Goal: Information Seeking & Learning: Learn about a topic

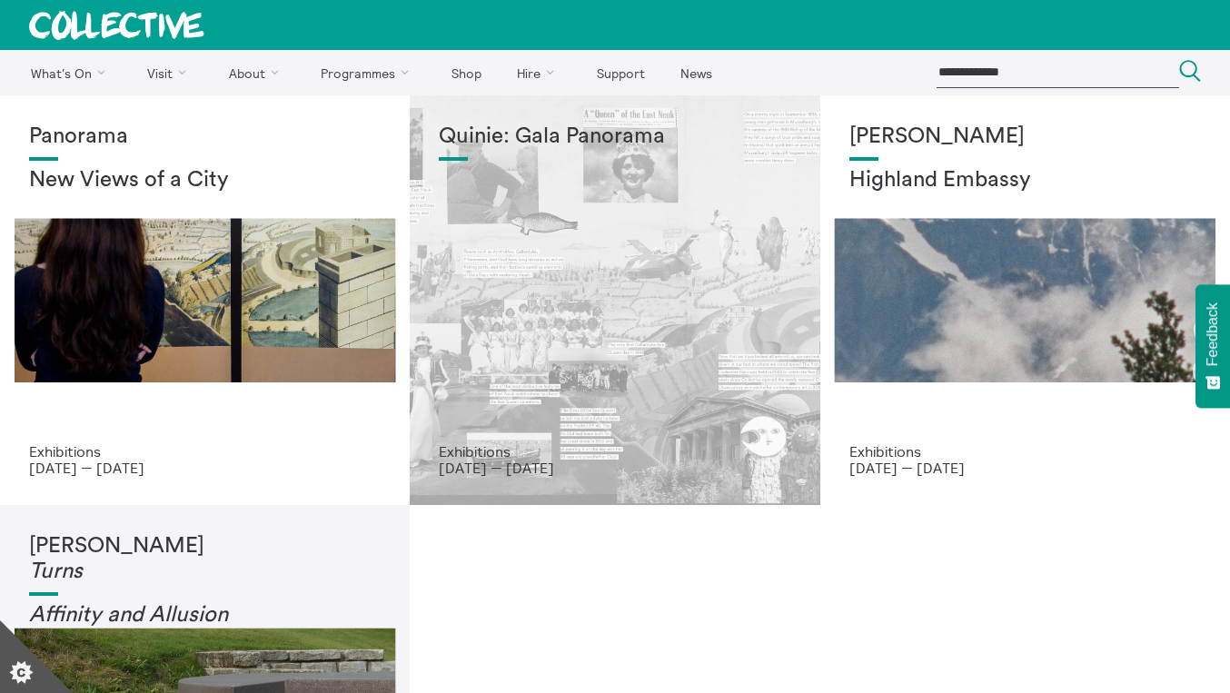
click at [597, 320] on div "Quinie: Gala Panorama" at bounding box center [615, 283] width 352 height 319
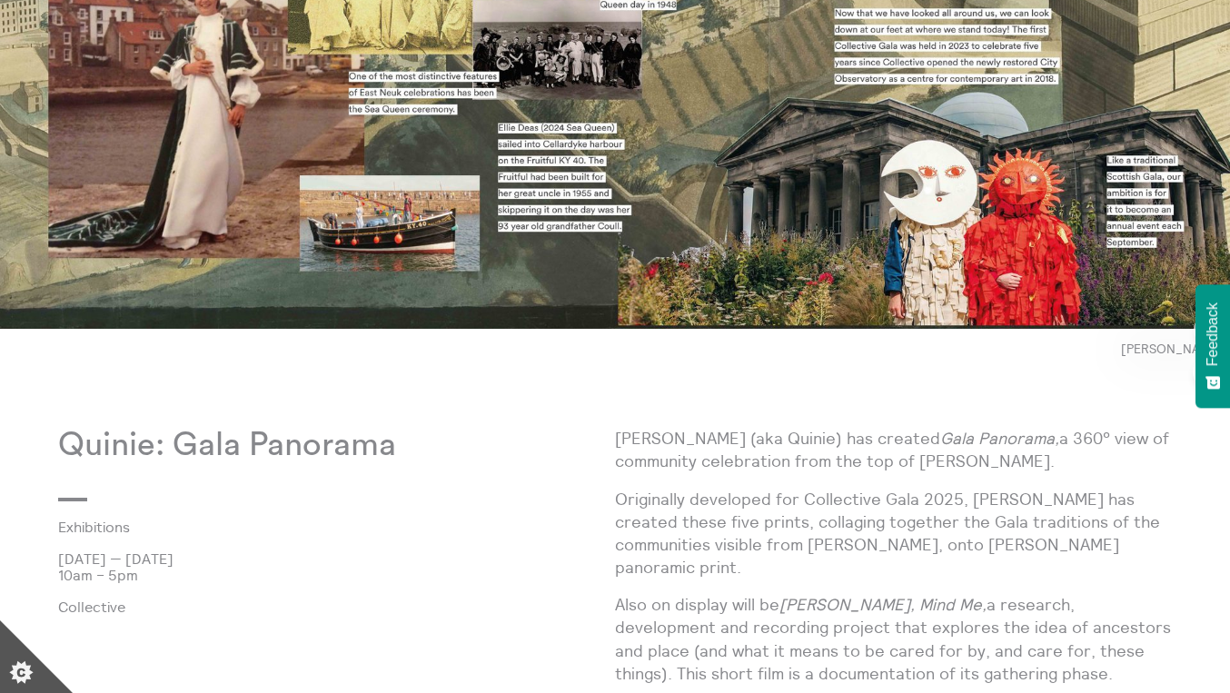
scroll to position [818, 0]
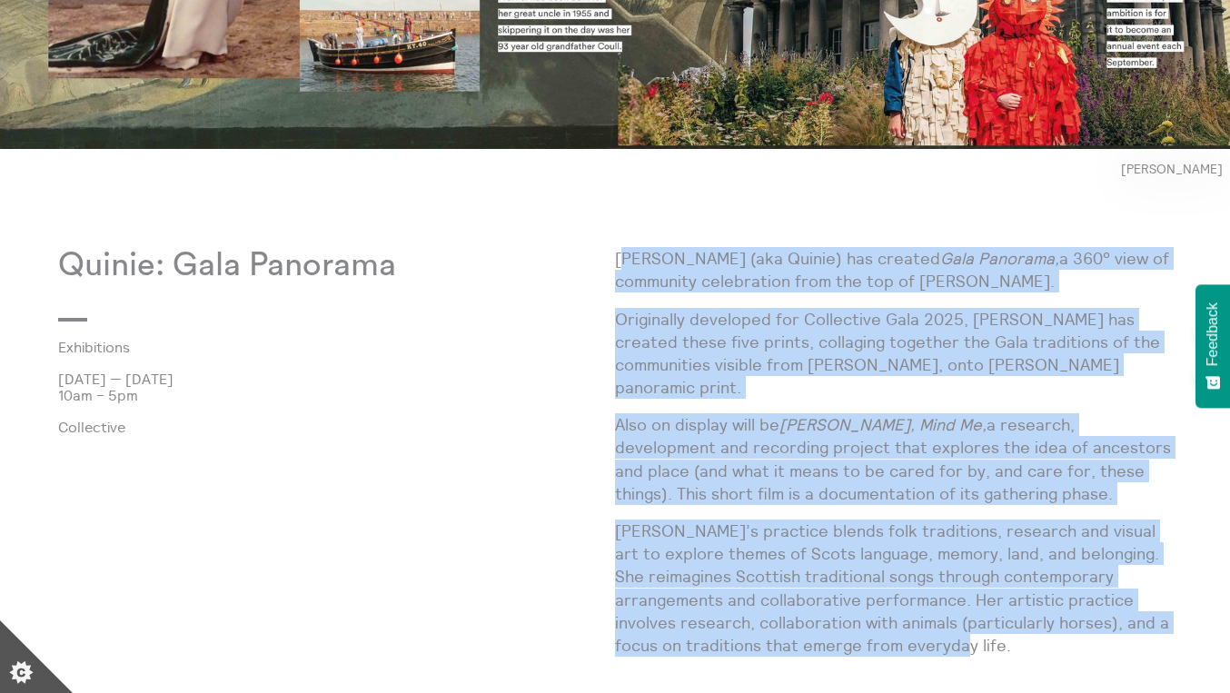
drag, startPoint x: 1019, startPoint y: 620, endPoint x: 620, endPoint y: 257, distance: 539.5
click at [620, 257] on div "Josie Vallely (aka Quinie) has created Gala Panorama, a 360° view of community …" at bounding box center [893, 459] width 557 height 424
copy div "osie Vallely (aka Quinie) has created Gala Panorama, a 360° view of community c…"
click at [1000, 475] on p "Also on display will be Forefowk, Mind Me, a research, development and recordin…" at bounding box center [893, 459] width 557 height 92
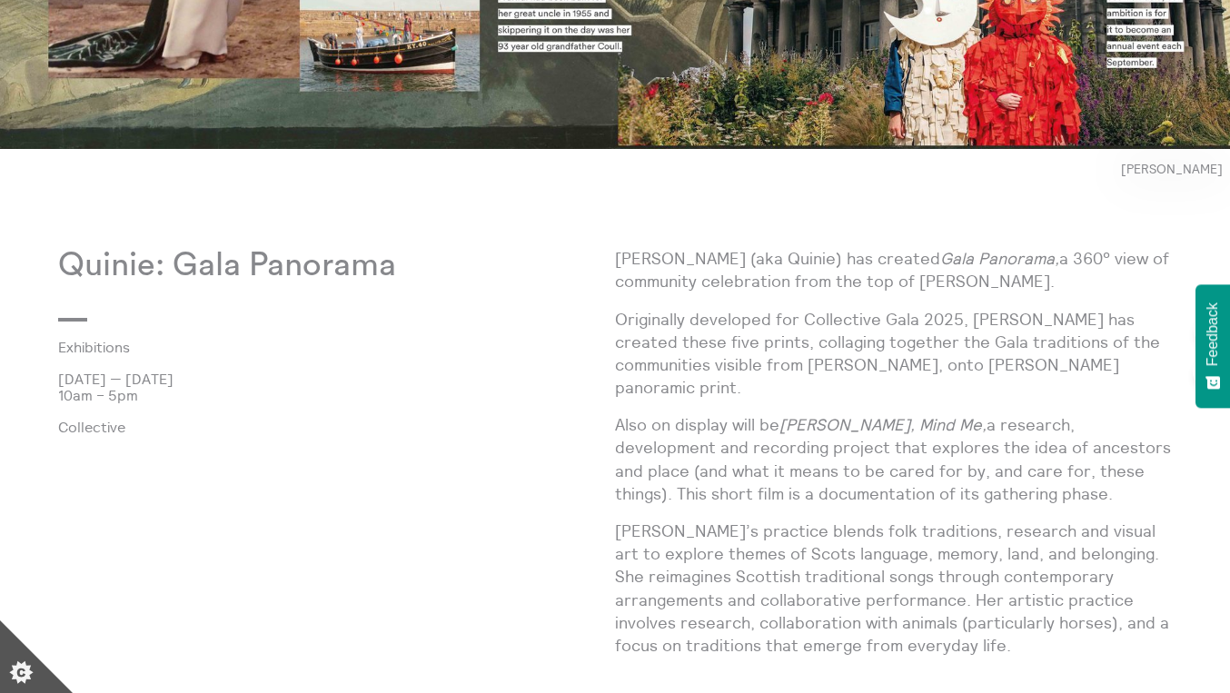
click at [859, 520] on p "[PERSON_NAME]’s practice blends folk traditions, research and visual art to exp…" at bounding box center [893, 588] width 557 height 137
drag, startPoint x: 786, startPoint y: 402, endPoint x: 927, endPoint y: 402, distance: 140.8
click at [927, 414] on em "[PERSON_NAME], Mind Me," at bounding box center [882, 424] width 207 height 21
copy p "Forefowk, Mind Me"
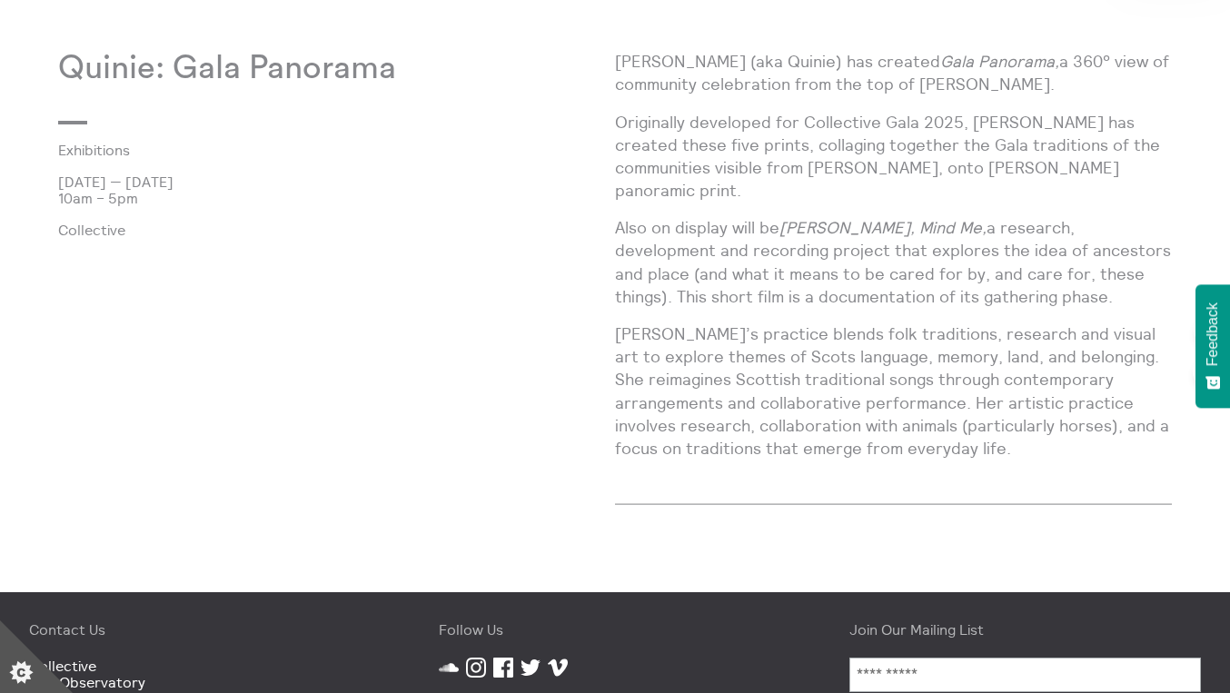
scroll to position [804, 0]
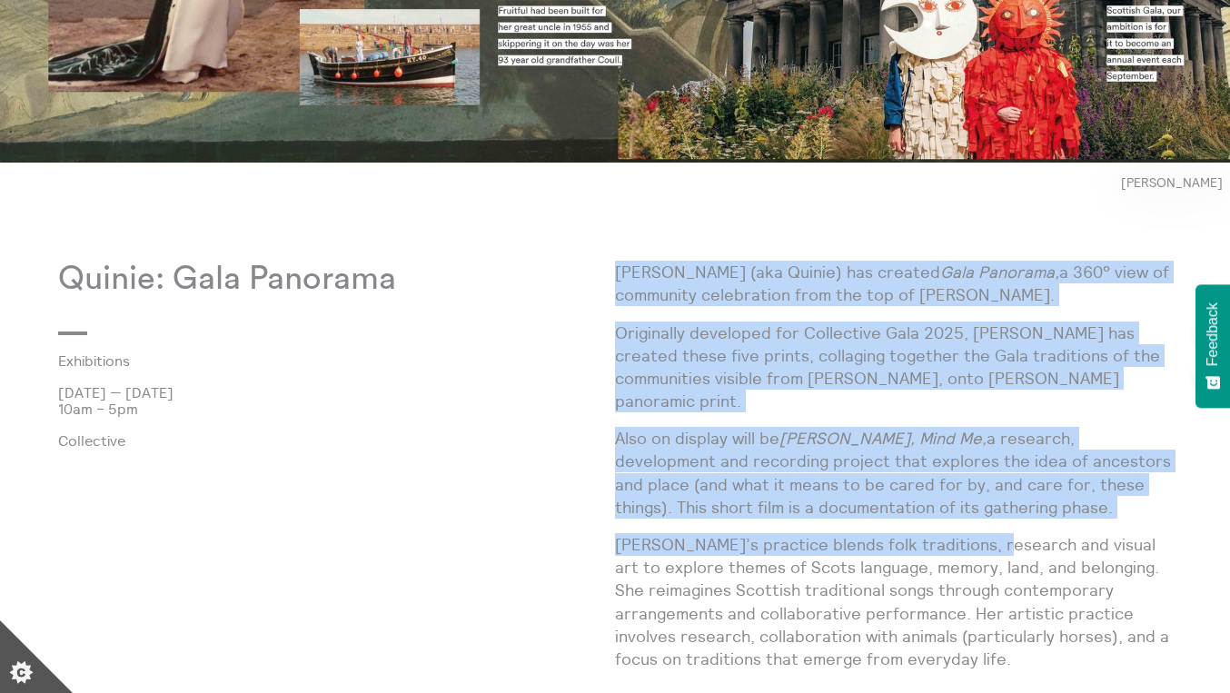
drag, startPoint x: 619, startPoint y: 268, endPoint x: 997, endPoint y: 413, distance: 405.7
click at [987, 524] on div "Josie Vallely (aka Quinie) has created Gala Panorama, a 360° view of community …" at bounding box center [893, 473] width 557 height 424
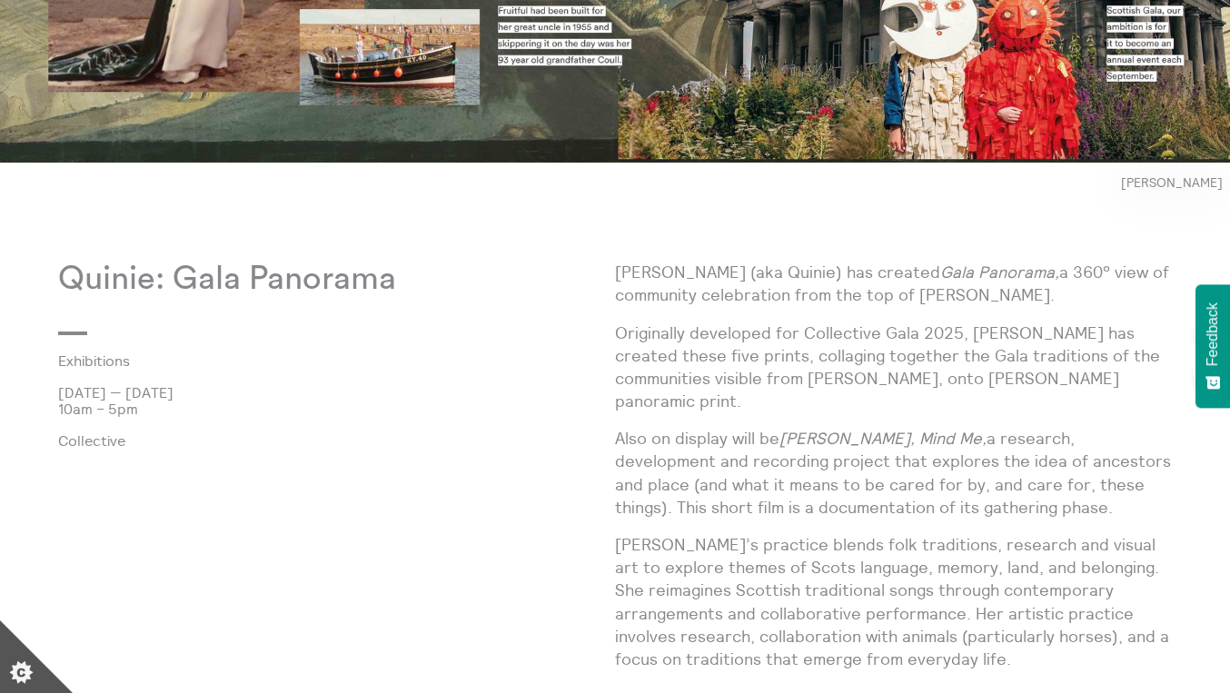
drag, startPoint x: 975, startPoint y: 326, endPoint x: 963, endPoint y: 303, distance: 25.6
click at [975, 326] on p "Originally developed for Collective Gala 2025, [PERSON_NAME] has created these …" at bounding box center [893, 368] width 557 height 92
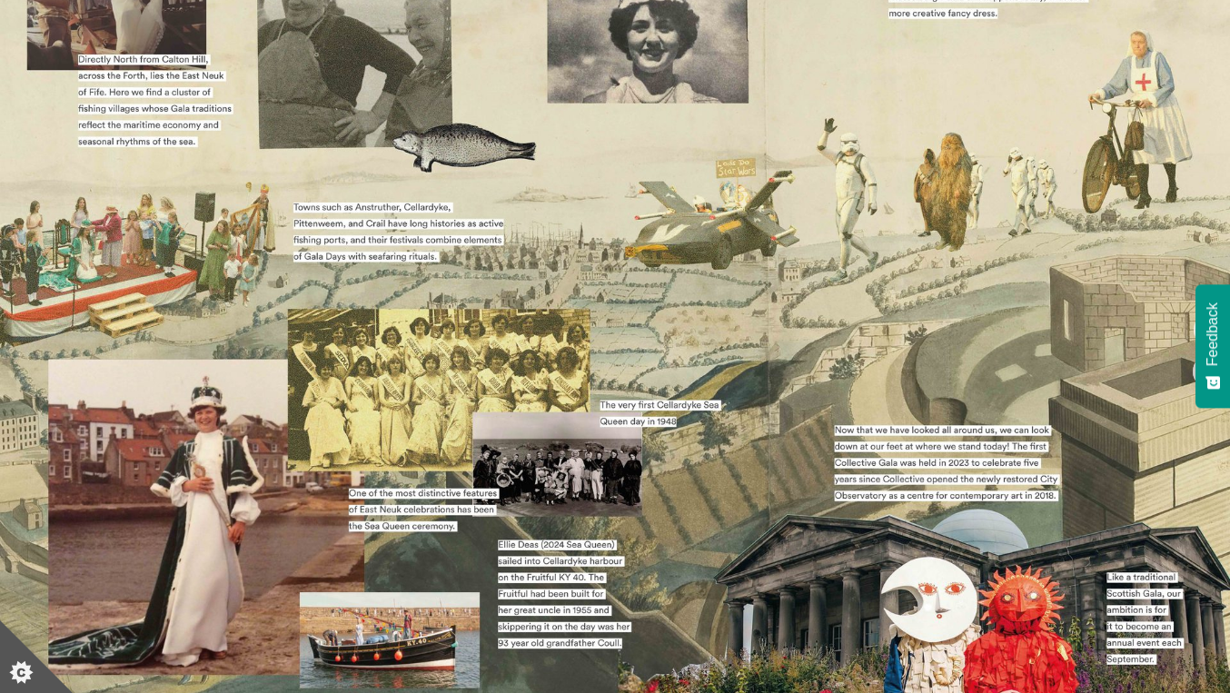
scroll to position [632, 0]
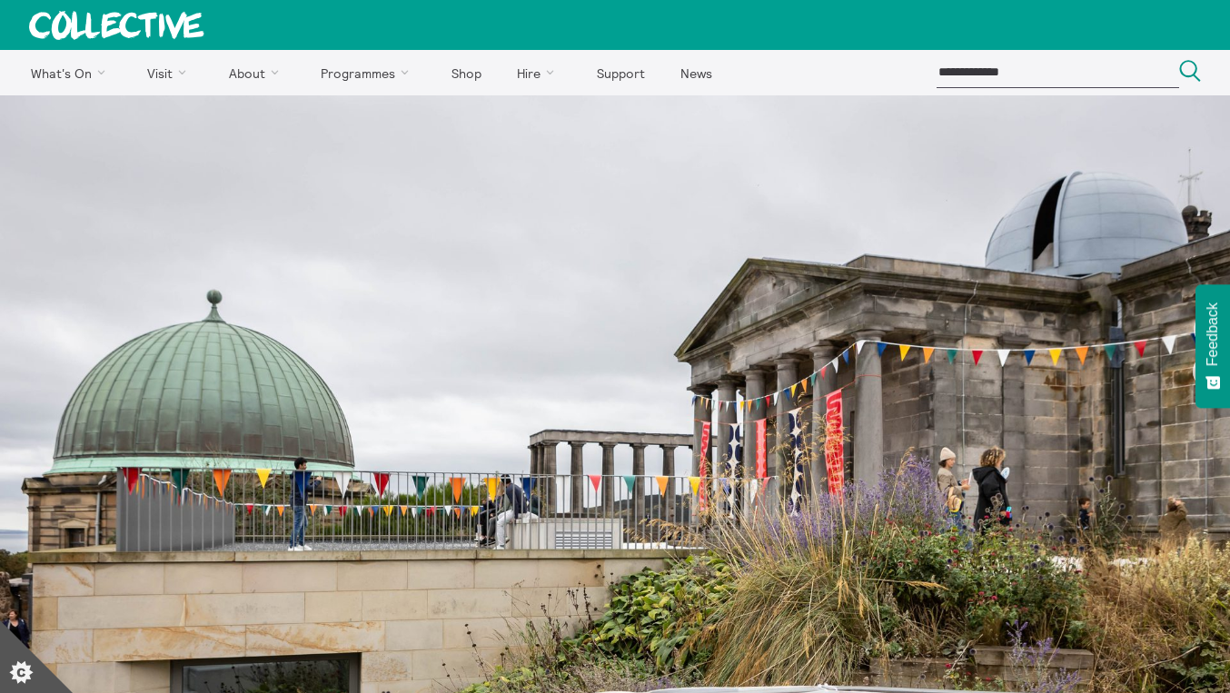
scroll to position [852, 0]
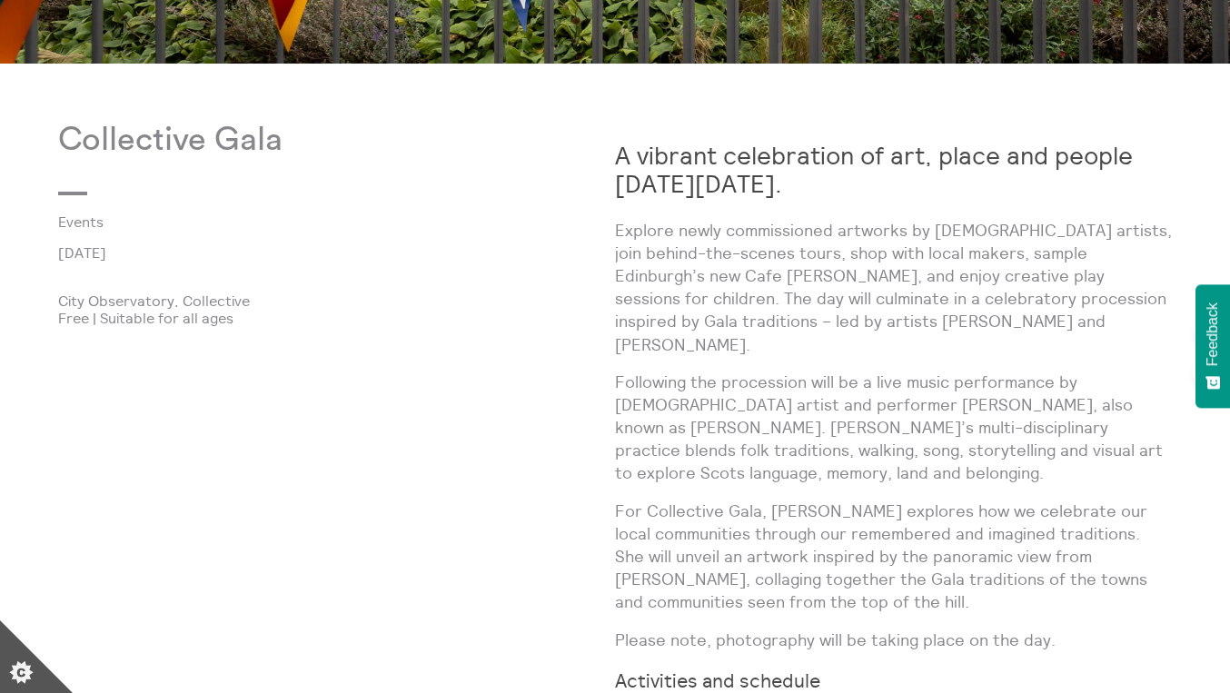
drag, startPoint x: 620, startPoint y: 160, endPoint x: 946, endPoint y: 192, distance: 327.7
click at [946, 192] on h2 "A vibrant celebration of art, place and people on Sunday 7 September 2025." at bounding box center [893, 170] width 557 height 56
copy strong "A vibrant celebration of art, place and people on Sunday 7 September 2025."
click at [989, 371] on p "Following the procession will be a live music performance by Scottish artist an…" at bounding box center [893, 428] width 557 height 114
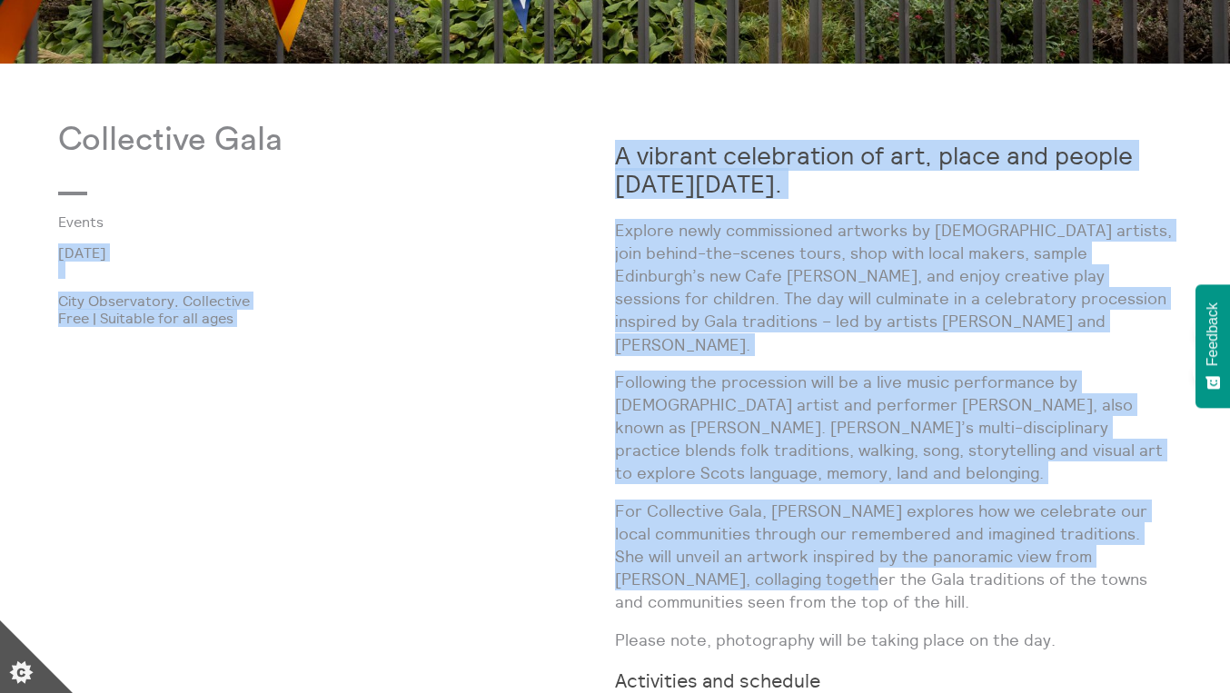
drag, startPoint x: 640, startPoint y: 236, endPoint x: 807, endPoint y: 522, distance: 330.9
click at [809, 523] on p "For Collective Gala, Quinie explores how we celebrate our local communities thr…" at bounding box center [893, 557] width 557 height 114
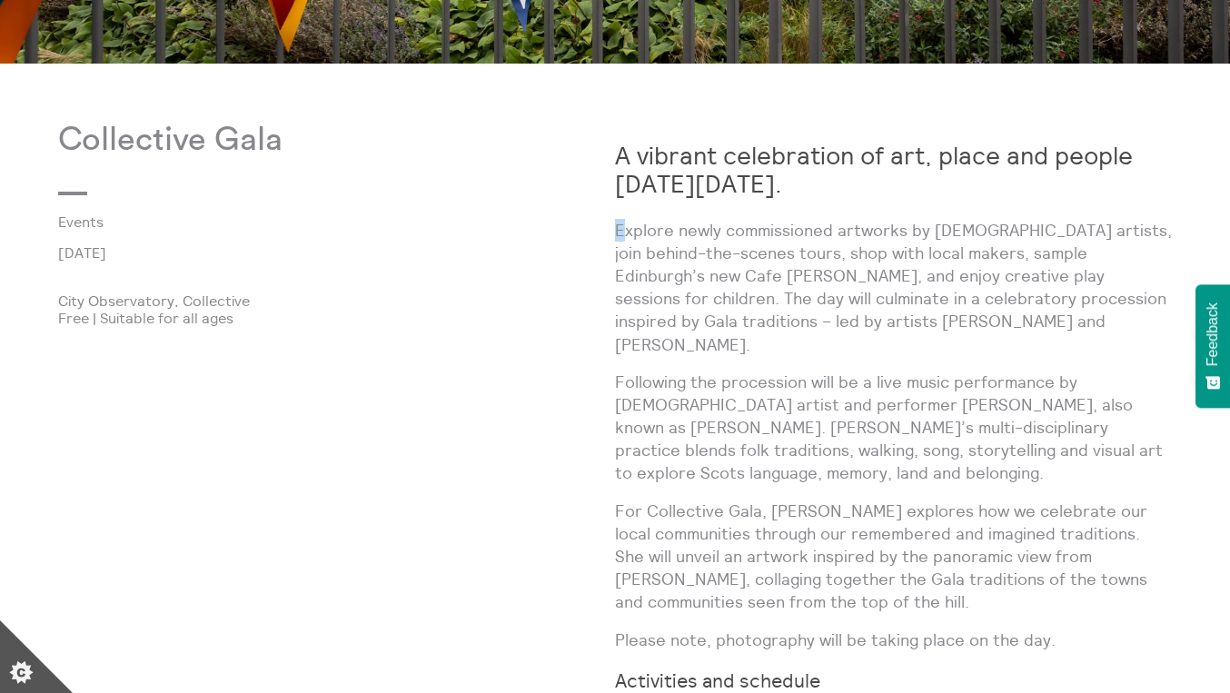
click at [620, 229] on p "Explore newly commissioned artworks by Scottish artists, join behind-the-scenes…" at bounding box center [893, 287] width 557 height 137
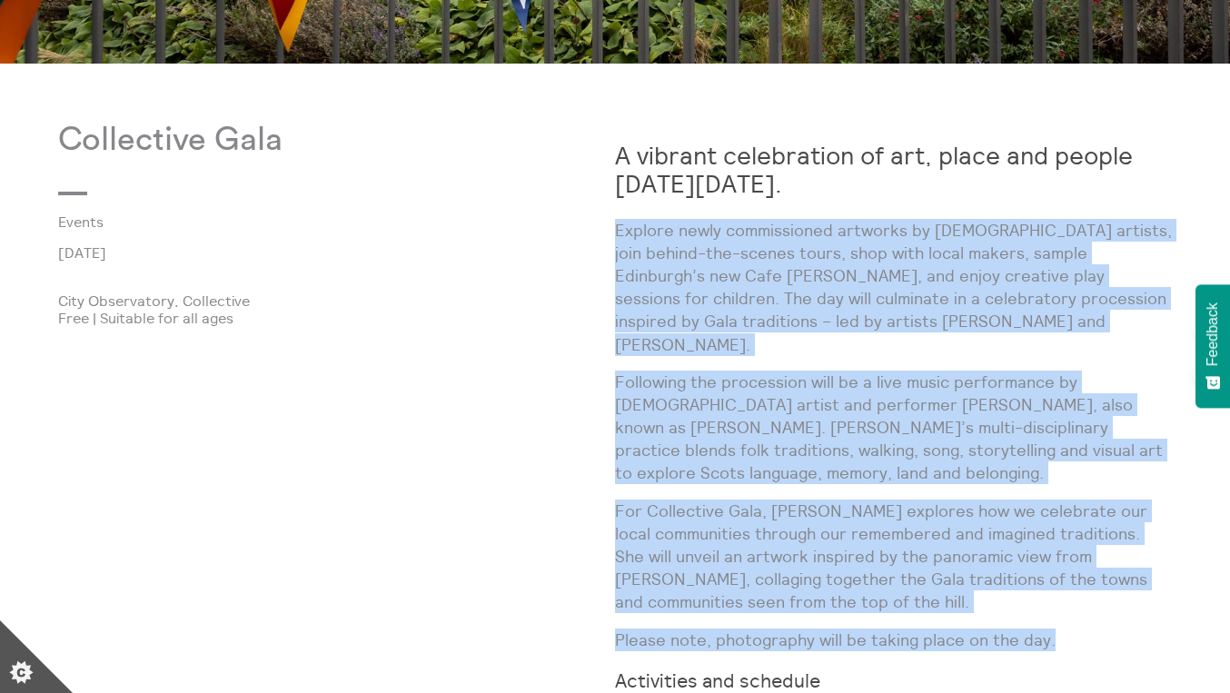
drag, startPoint x: 618, startPoint y: 229, endPoint x: 1098, endPoint y: 594, distance: 603.6
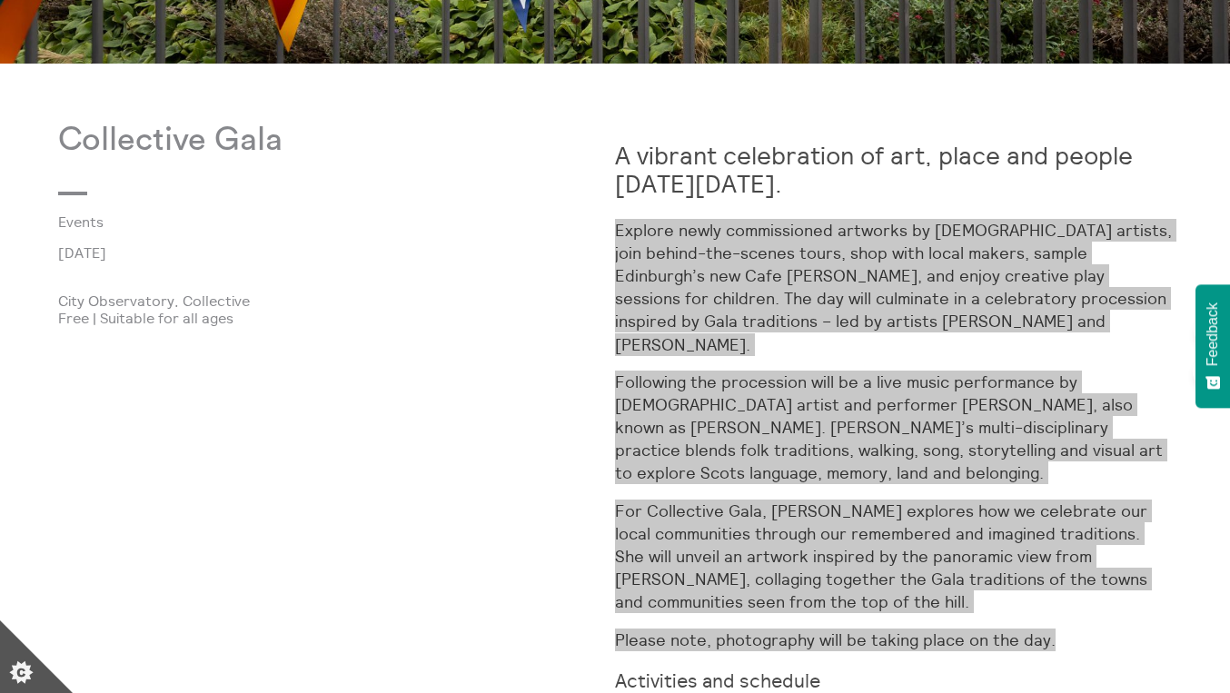
click at [972, 500] on p "For Collective Gala, Quinie explores how we celebrate our local communities thr…" at bounding box center [893, 557] width 557 height 114
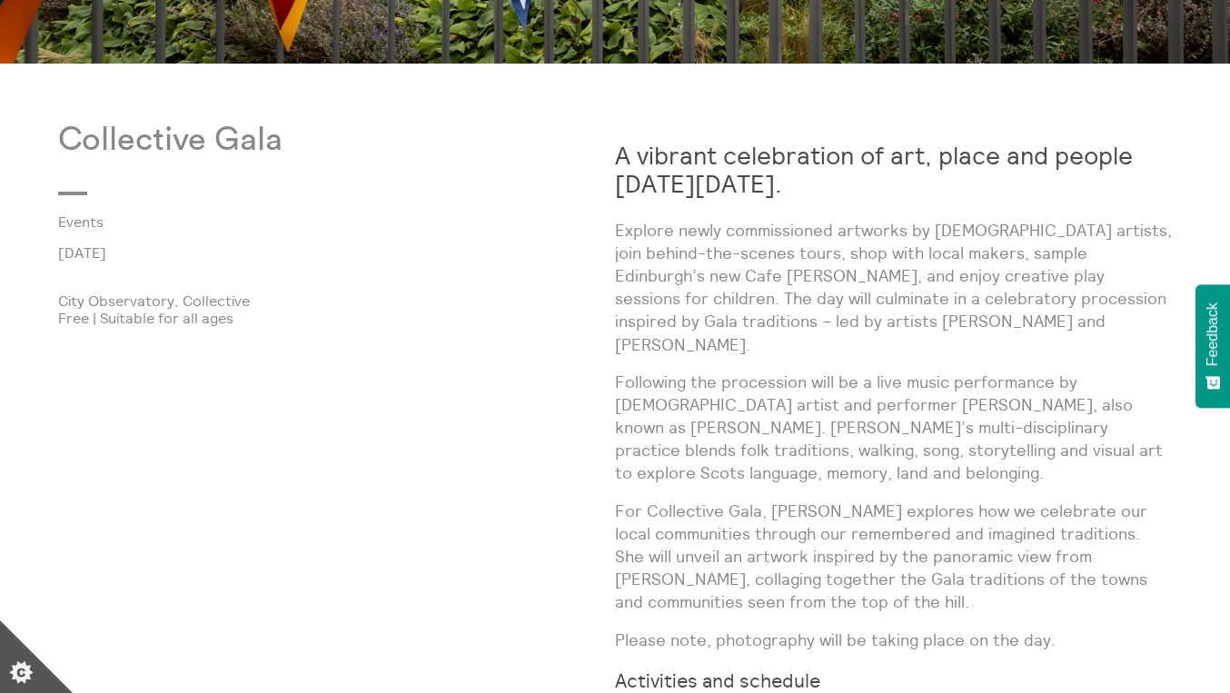
click at [940, 406] on p "Following the procession will be a live music performance by Scottish artist an…" at bounding box center [893, 428] width 557 height 114
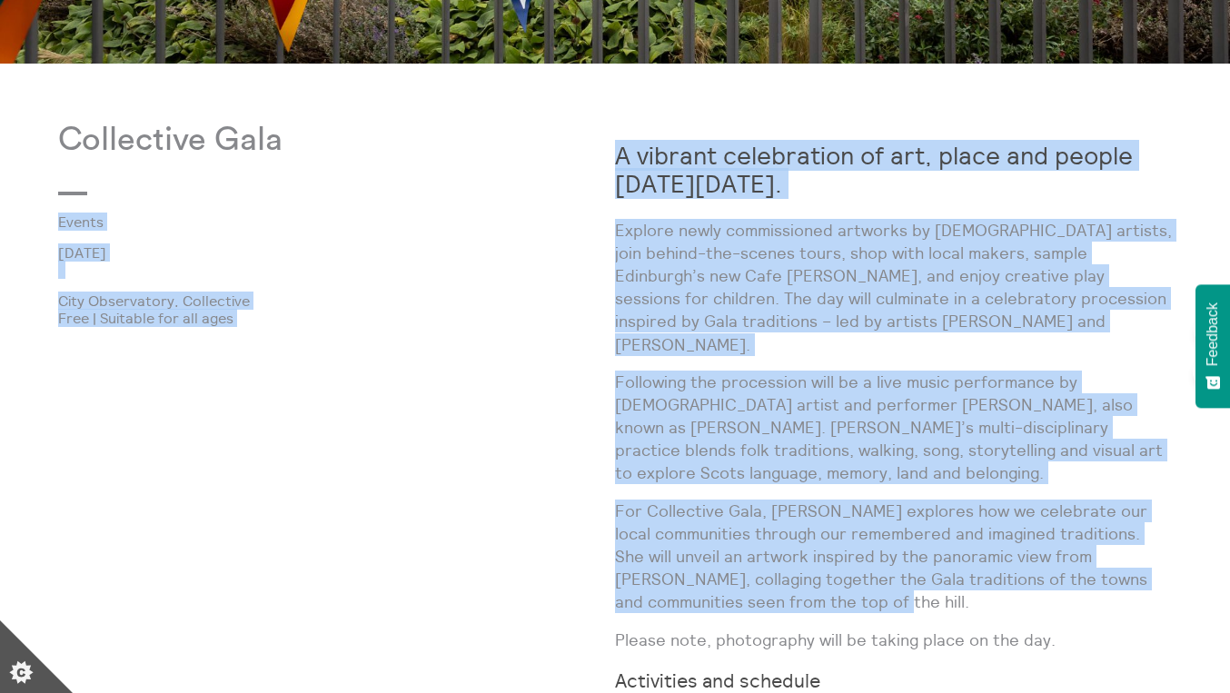
drag, startPoint x: 613, startPoint y: 145, endPoint x: 957, endPoint y: 556, distance: 535.3
click at [957, 556] on p "For Collective Gala, Quinie explores how we celebrate our local communities thr…" at bounding box center [893, 557] width 557 height 114
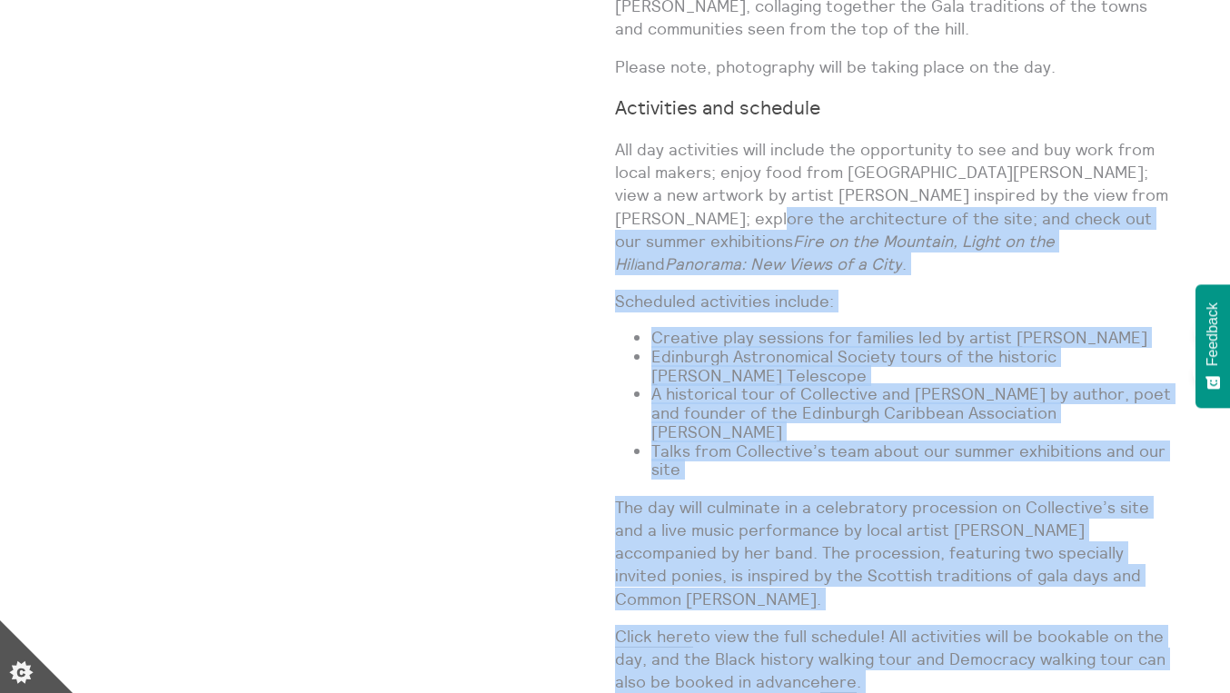
scroll to position [1402, 0]
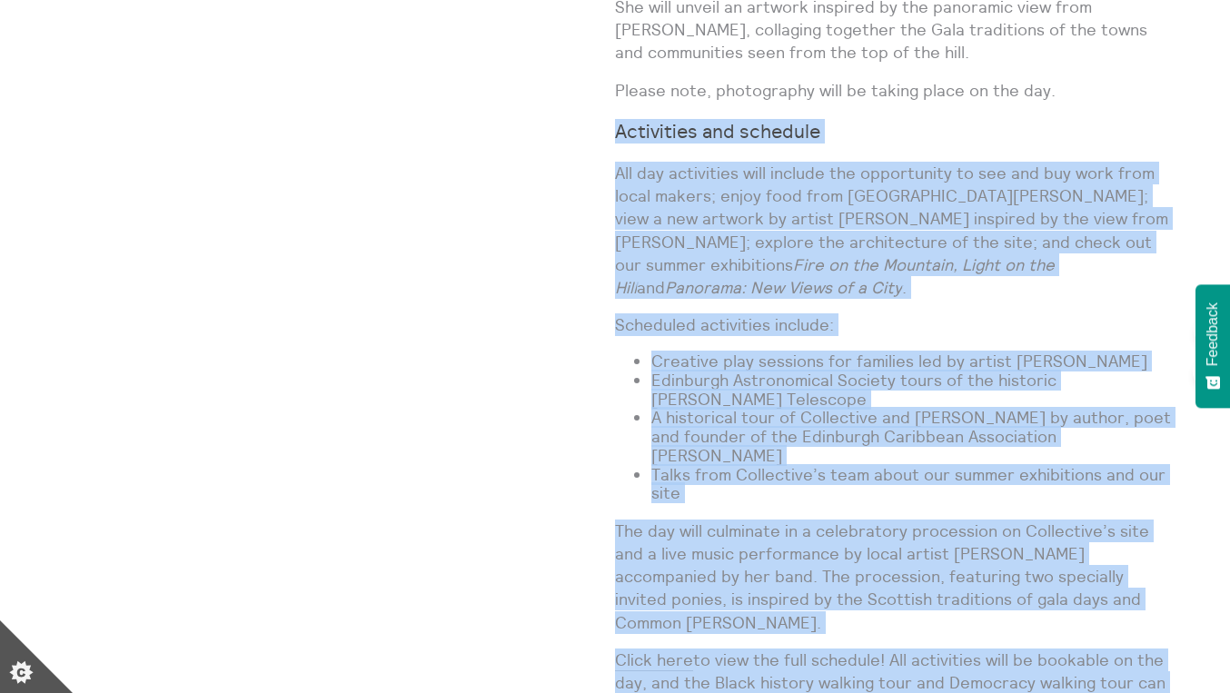
drag, startPoint x: 852, startPoint y: 508, endPoint x: 617, endPoint y: 87, distance: 481.9
click at [617, 87] on div "A vibrant celebration of art, place and people on Sunday 7 September 2025. Expl…" at bounding box center [893, 182] width 557 height 1220
copy div "Activities and schedule All day activities will include the opportunity to see …"
click at [741, 215] on p "All day activities will include the opportunity to see and buy work from local …" at bounding box center [893, 230] width 557 height 137
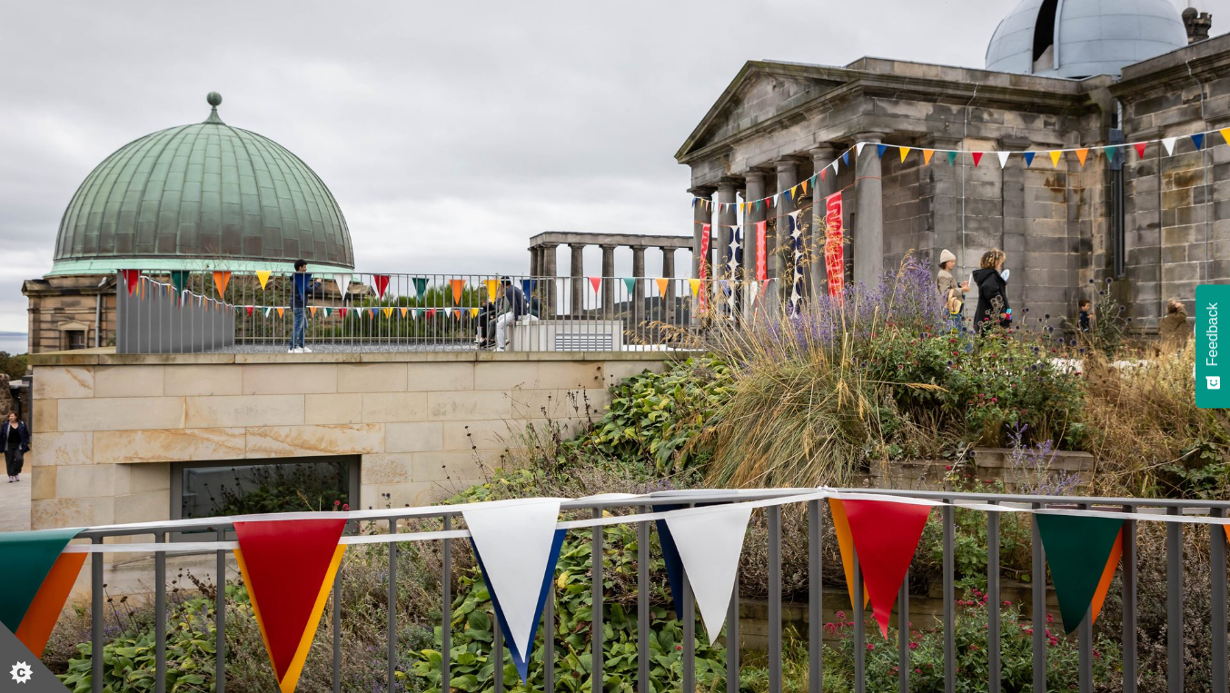
scroll to position [0, 0]
